Goal: Task Accomplishment & Management: Complete application form

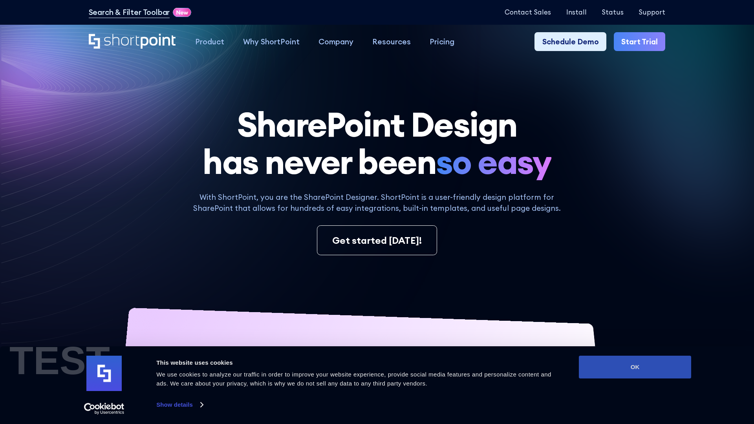
click at [635, 367] on button "OK" at bounding box center [635, 367] width 112 height 23
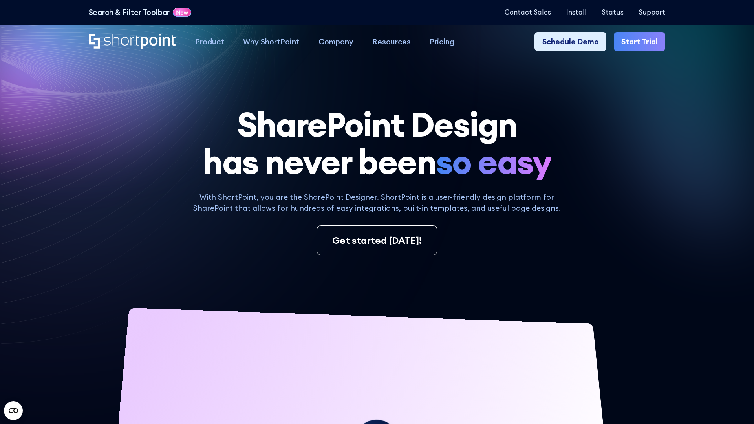
click at [640, 41] on link "Start Trial" at bounding box center [639, 41] width 51 height 19
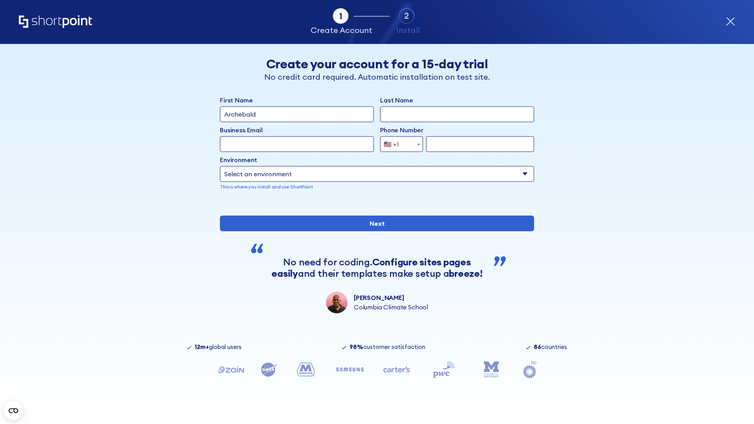
type input "Archebald"
type input "Berkuskv"
type input "2125556789"
select select "Microsoft 365"
type input "2125556789"
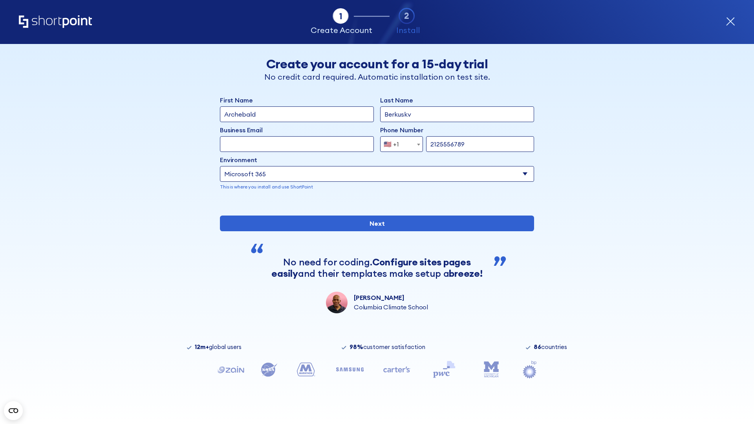
type input "test@shortpoint.com"
